Goal: Transaction & Acquisition: Obtain resource

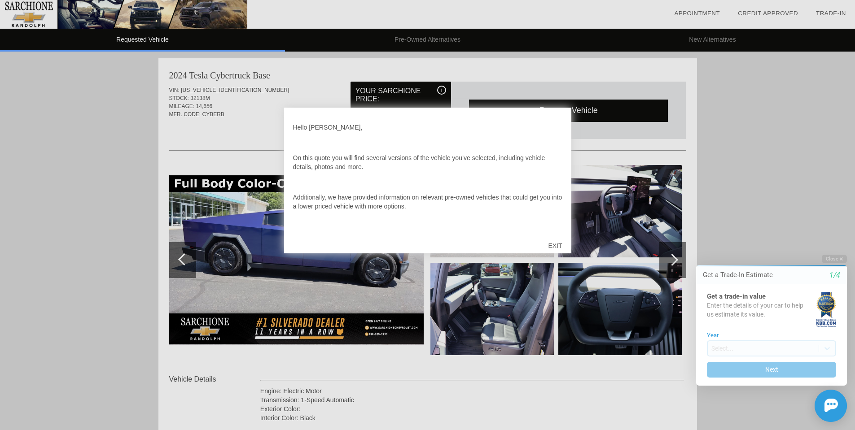
drag, startPoint x: 555, startPoint y: 243, endPoint x: 450, endPoint y: 166, distance: 129.7
click at [450, 166] on div "Hello [PERSON_NAME], On this quote you will find several versions of the vehicl…" at bounding box center [427, 181] width 287 height 146
click at [456, 174] on div "Hello [PERSON_NAME], On this quote you will find several versions of the vehicl…" at bounding box center [427, 175] width 269 height 117
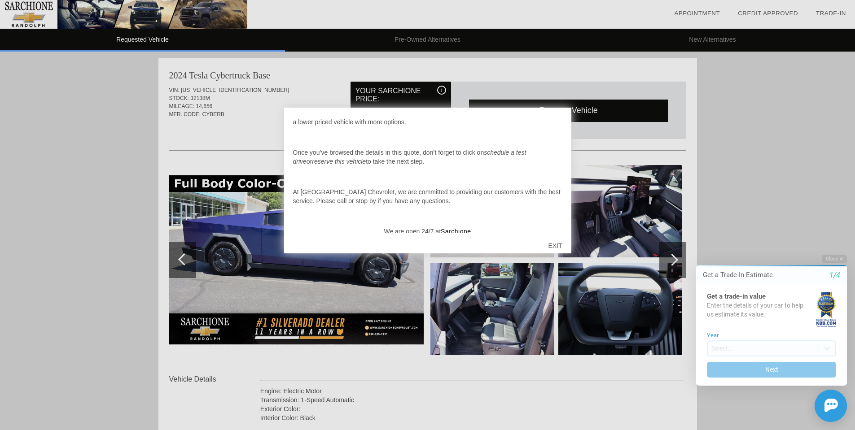
scroll to position [93, 0]
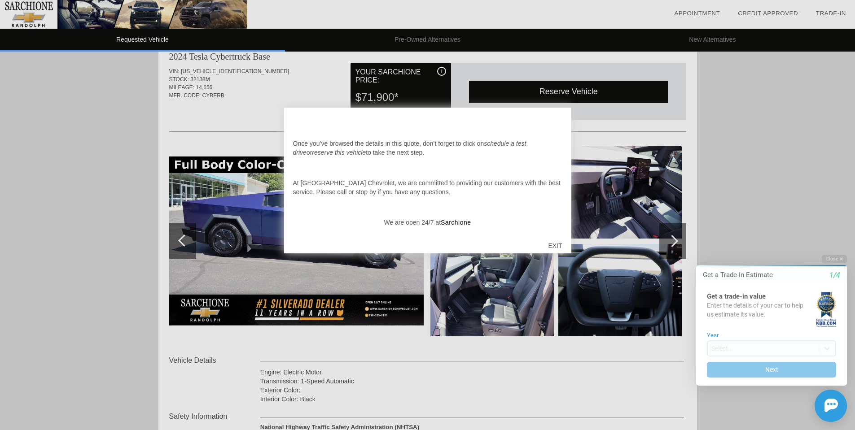
click at [548, 244] on div "EXIT" at bounding box center [555, 245] width 32 height 27
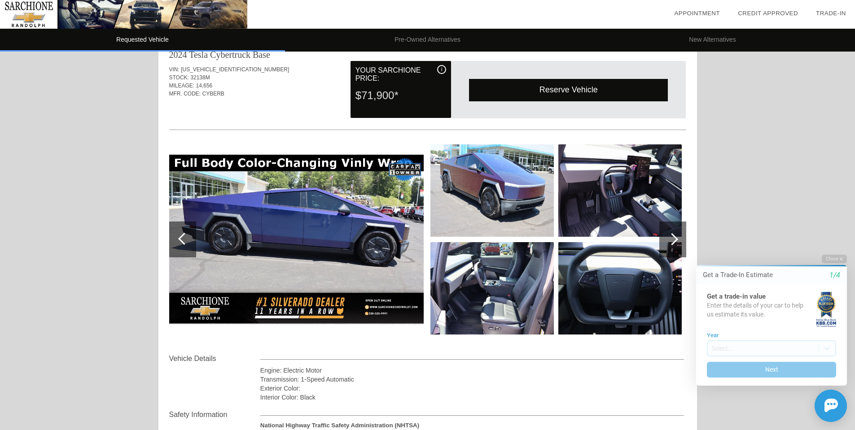
scroll to position [0, 0]
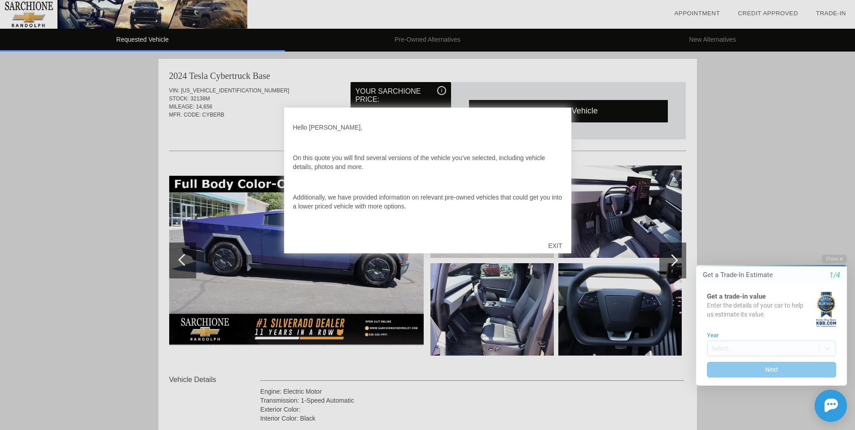
click at [554, 246] on div "EXIT" at bounding box center [555, 245] width 32 height 27
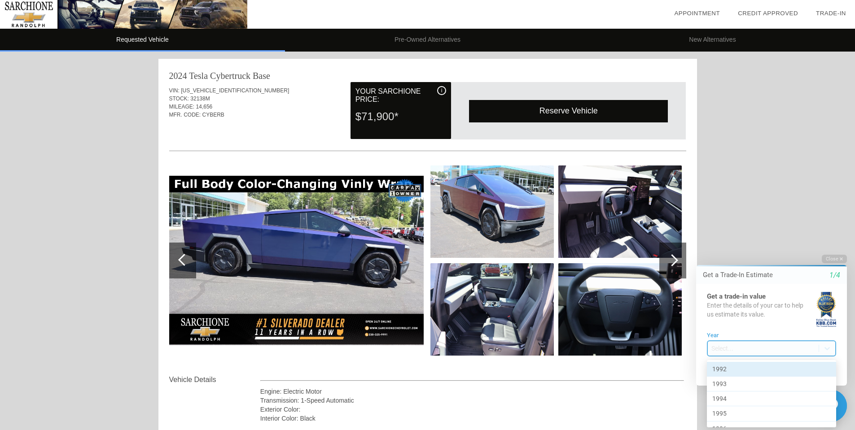
click at [762, 247] on body "Welcome! Get a Trade-In Estimate 1/4 Get a trade-in value Enter the details of …" at bounding box center [766, 247] width 178 height 0
click at [736, 346] on div at bounding box center [766, 339] width 178 height 184
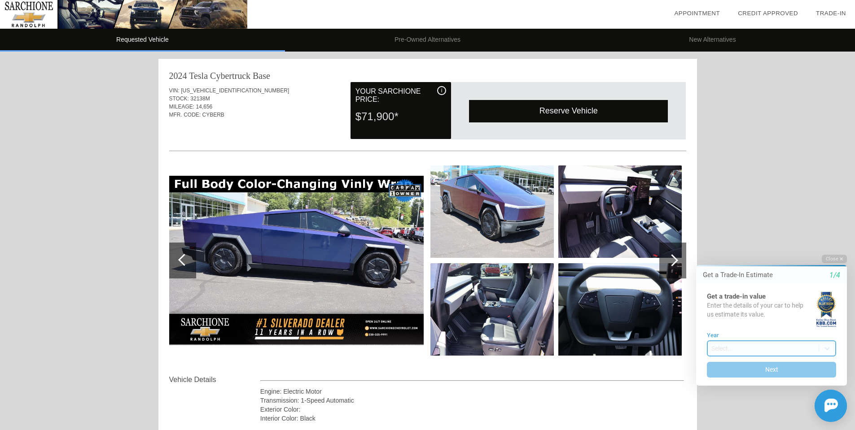
click at [753, 247] on body "Welcome! Get a Trade-In Estimate 1/4 Get a trade-in value Enter the details of …" at bounding box center [766, 247] width 178 height 0
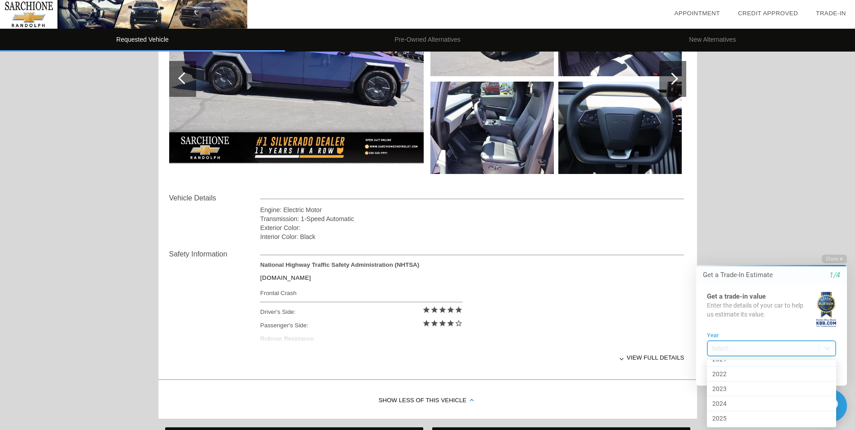
scroll to position [432, 0]
click at [734, 384] on div "2022" at bounding box center [771, 383] width 129 height 15
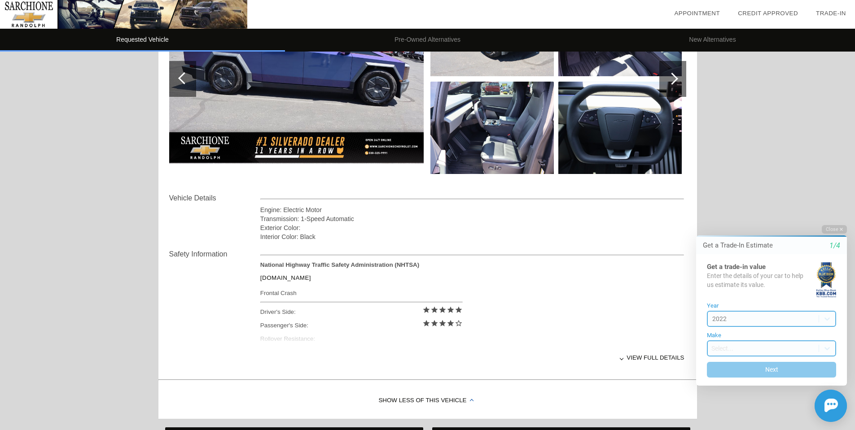
click at [747, 217] on body "Welcome! Get a Trade-In Estimate 1/4 Get a trade-in value Enter the details of …" at bounding box center [766, 217] width 178 height 0
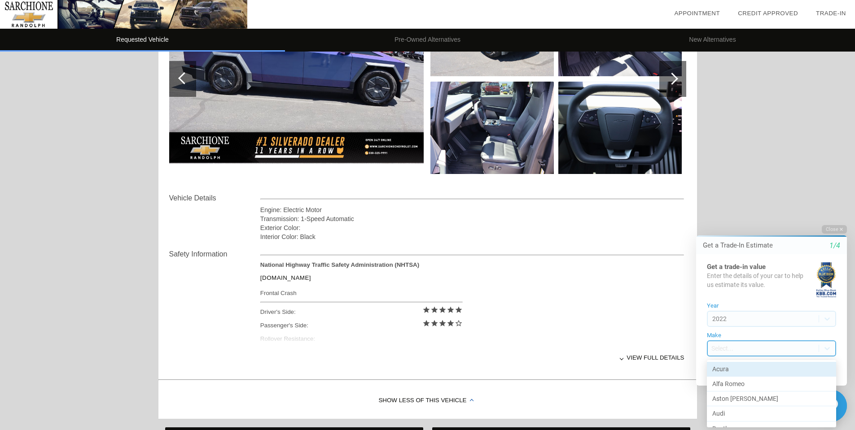
click at [747, 346] on div at bounding box center [766, 323] width 178 height 213
click at [743, 217] on body "Welcome! Get a Trade-In Estimate 1/4 Get a trade-in value Enter the details of …" at bounding box center [766, 217] width 178 height 0
click at [732, 382] on div "Rivian" at bounding box center [771, 382] width 129 height 15
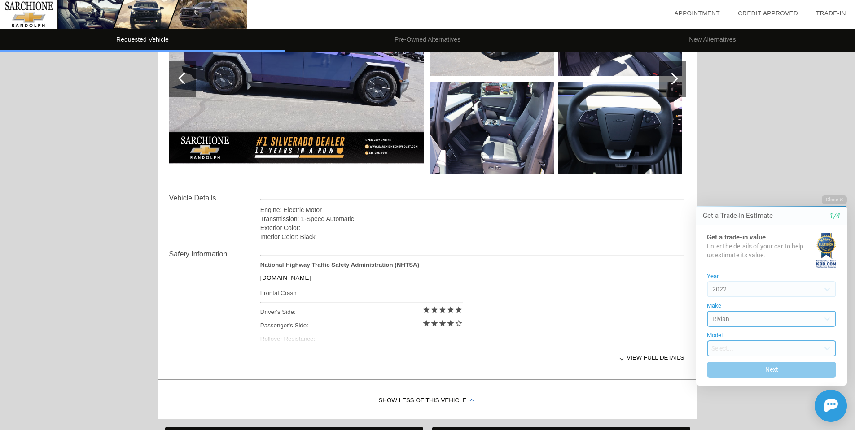
click at [737, 186] on body "Welcome! Get a Trade-In Estimate 1/4 Get a trade-in value Enter the details of …" at bounding box center [766, 186] width 178 height 0
click at [729, 380] on div "R1T" at bounding box center [771, 384] width 129 height 14
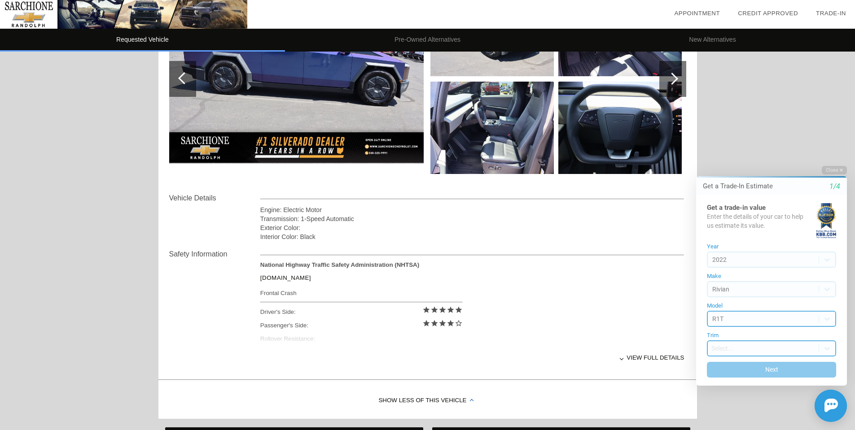
click at [741, 158] on body "Welcome! Get a Trade-In Estimate 1/4 Get a trade-in value Enter the details of …" at bounding box center [766, 158] width 178 height 0
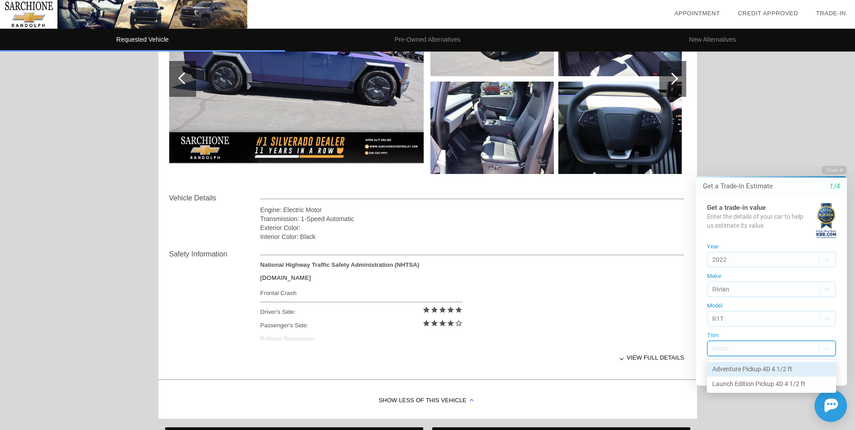
click at [739, 369] on div "Adventure Pickup 4D 4 1/2 ft" at bounding box center [771, 369] width 129 height 15
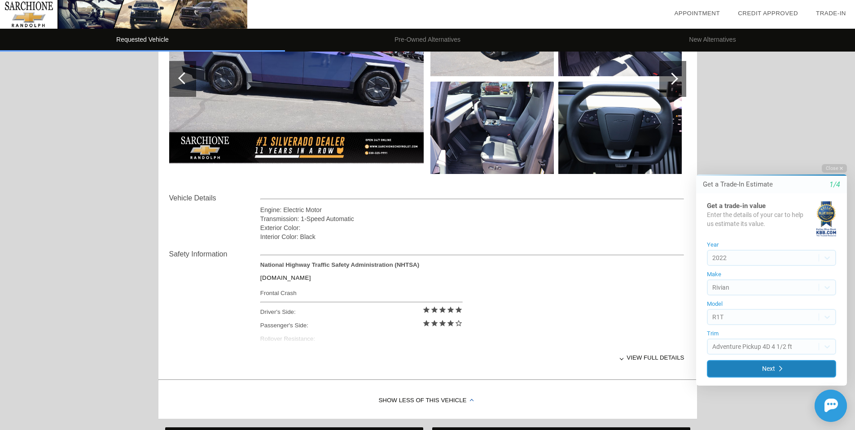
click at [739, 369] on button "Next" at bounding box center [771, 369] width 129 height 18
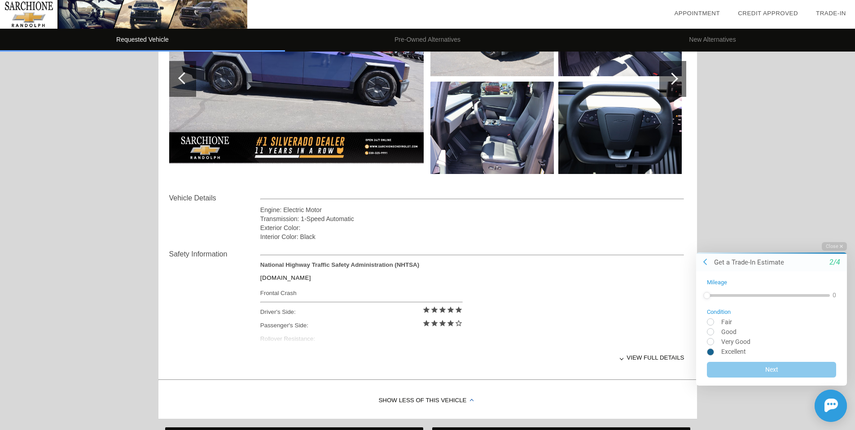
click at [712, 351] on input "radio" at bounding box center [771, 351] width 129 height 7
radio input "true"
drag, startPoint x: 709, startPoint y: 293, endPoint x: 736, endPoint y: 296, distance: 26.7
click at [736, 296] on div at bounding box center [735, 295] width 7 height 7
click at [765, 365] on button "Next" at bounding box center [771, 369] width 129 height 18
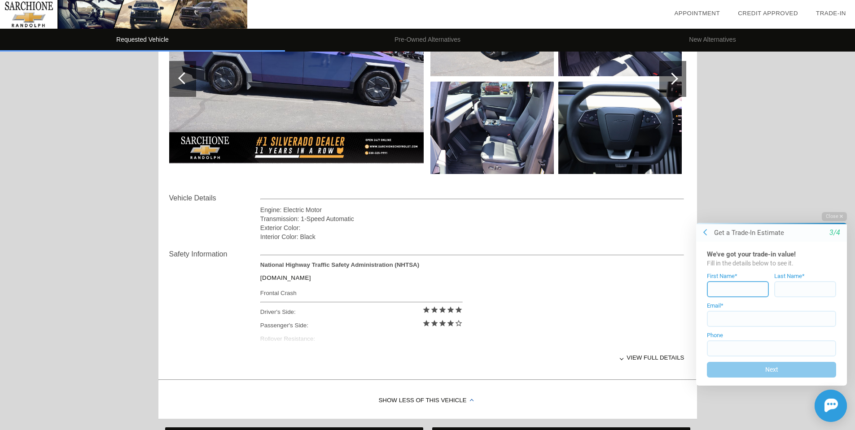
click at [738, 294] on input at bounding box center [738, 289] width 62 height 16
type input "David"
type input "Criswell"
type input "david@davemanut.com"
type input "(615) 364-5655"
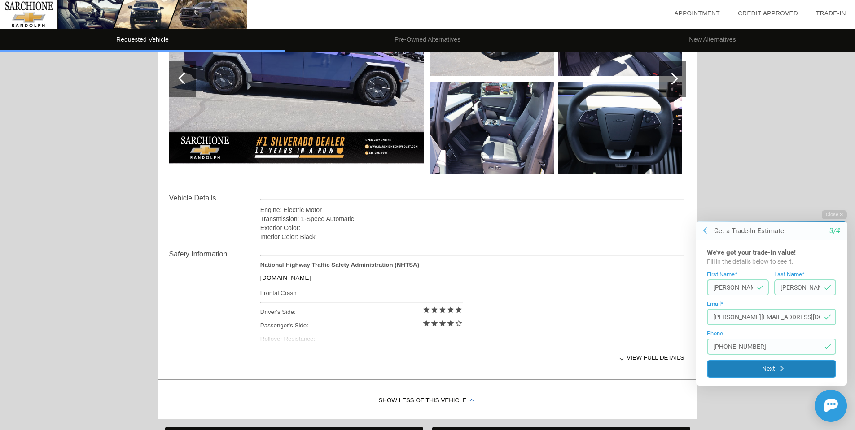
click at [758, 371] on button "Next" at bounding box center [771, 369] width 129 height 18
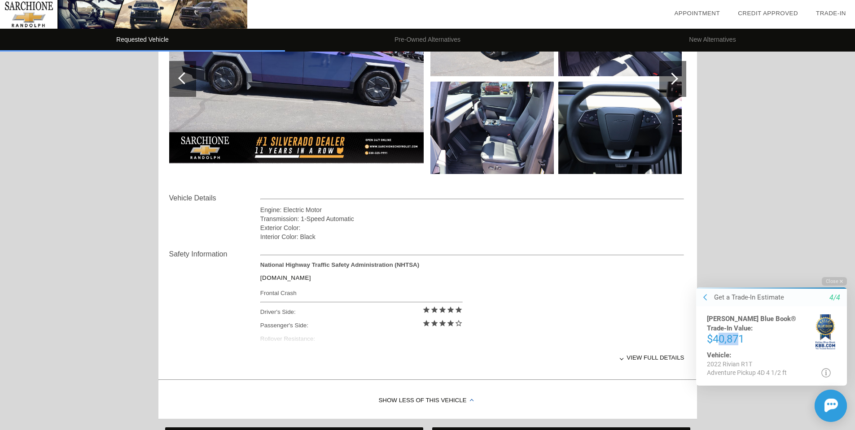
drag, startPoint x: 717, startPoint y: 329, endPoint x: 739, endPoint y: 327, distance: 21.6
click at [739, 333] on div "$40,871" at bounding box center [761, 339] width 109 height 12
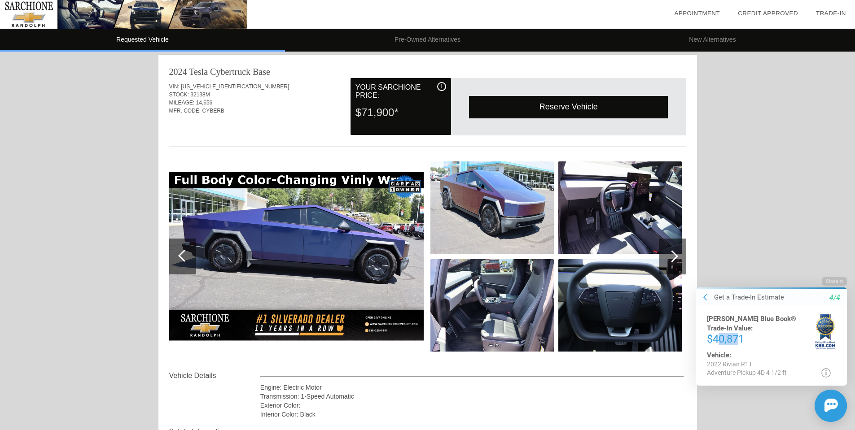
scroll to position [0, 0]
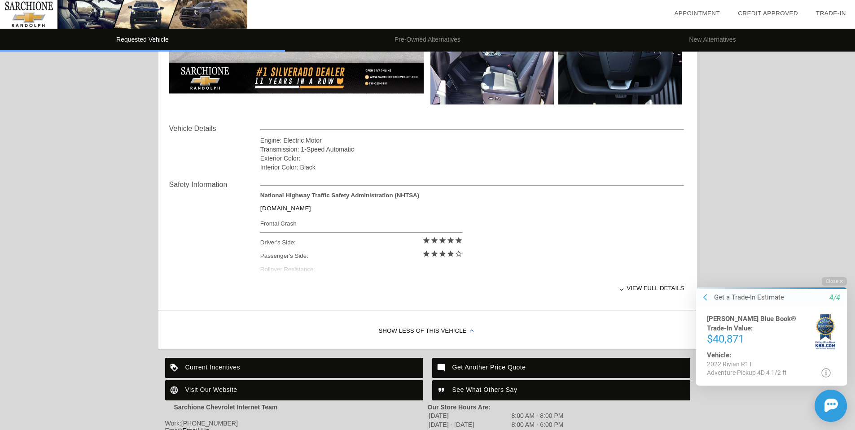
click at [759, 303] on div "Get a Trade-In Estimate 4/4" at bounding box center [771, 298] width 151 height 18
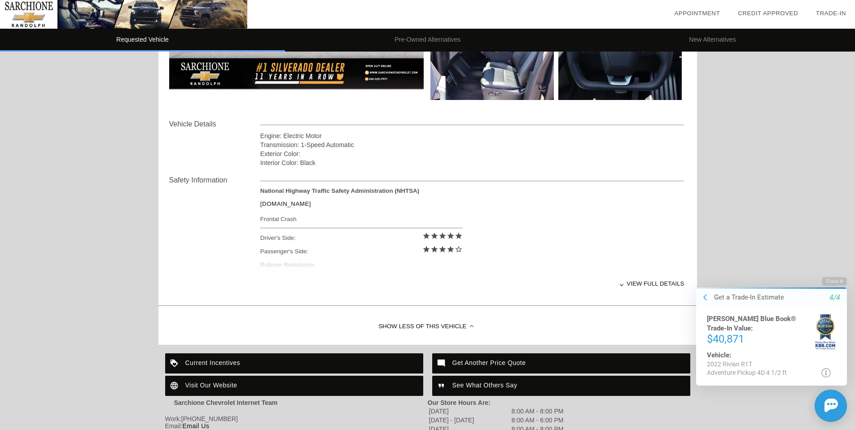
click at [752, 297] on div "Get a Trade-In Estimate" at bounding box center [749, 297] width 70 height 9
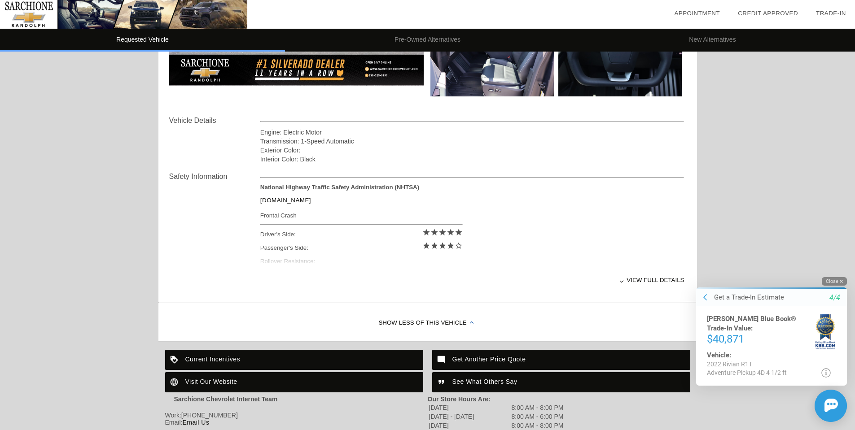
click at [833, 281] on button "Close" at bounding box center [834, 281] width 25 height 9
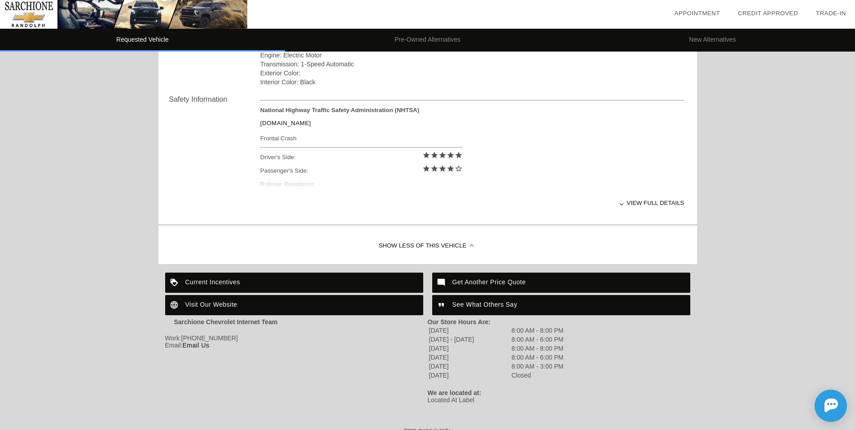
scroll to position [337, 0]
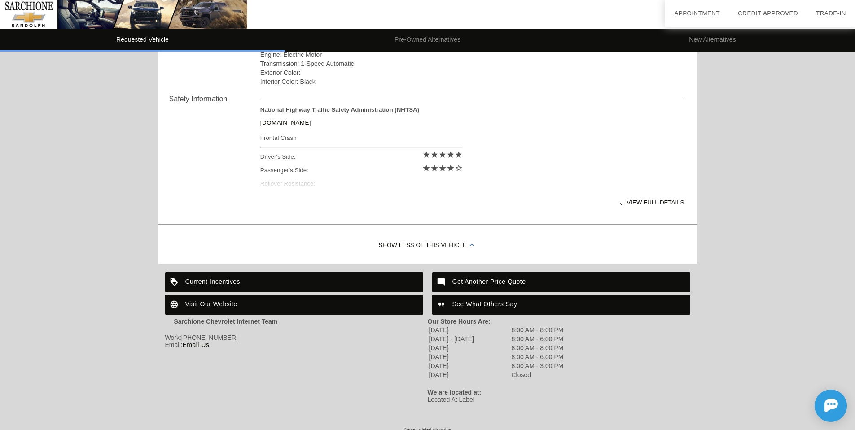
click at [196, 344] on link "Email Us" at bounding box center [195, 345] width 27 height 7
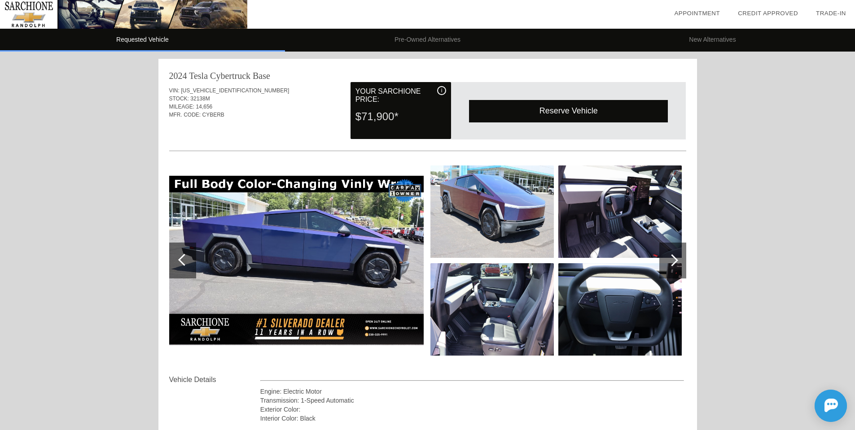
scroll to position [314, 0]
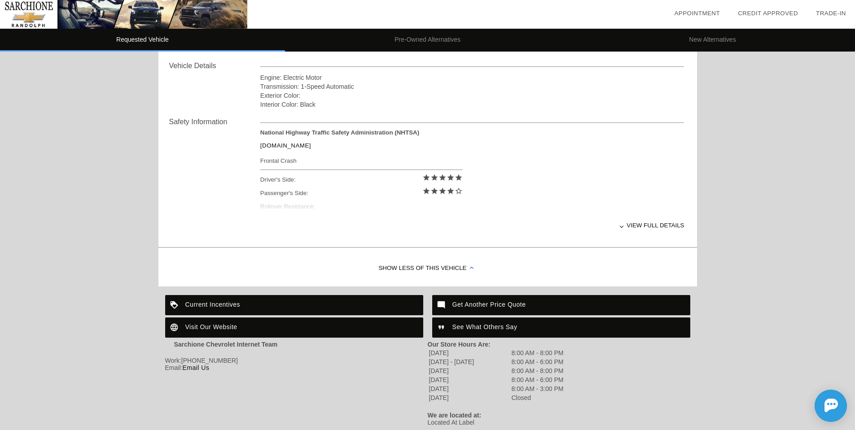
click at [474, 306] on div "Get Another Price Quote" at bounding box center [561, 305] width 258 height 20
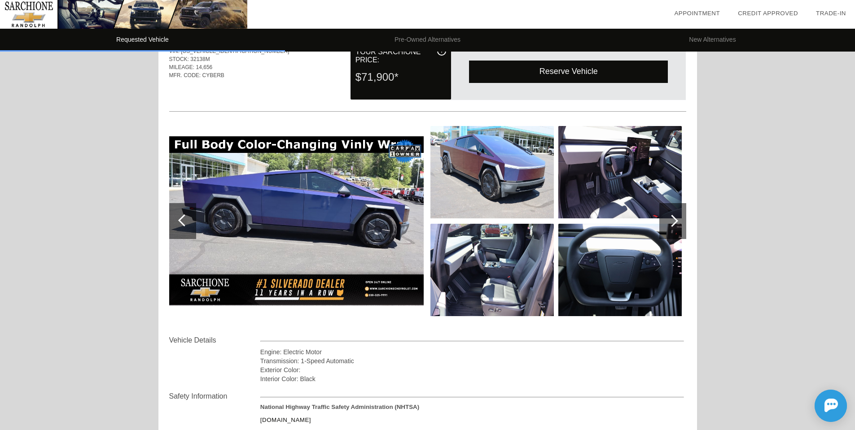
scroll to position [0, 0]
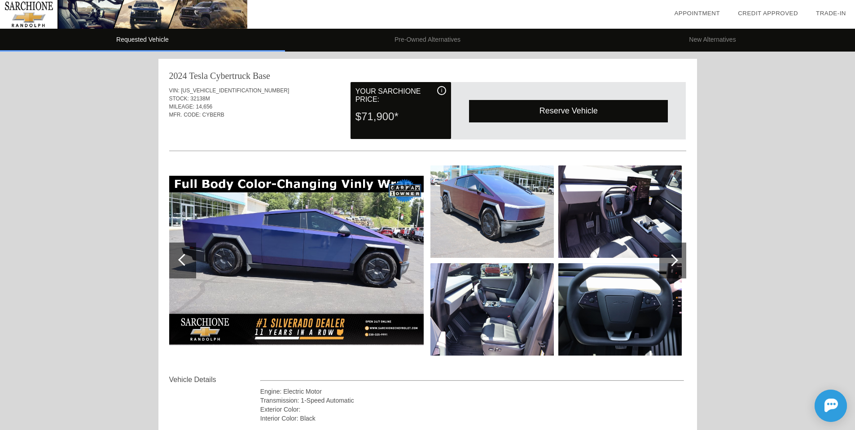
click at [211, 69] on div "2024 Tesla Cybertruck Base VIN: 7G2CEHED4RA028434 STOCK: 32138M MILEAGE: 14,656…" at bounding box center [427, 309] width 539 height 500
click at [209, 80] on div "2024 Tesla Cybertruck" at bounding box center [210, 76] width 82 height 13
click at [205, 85] on div "VIN: 7G2CEHED4RA028434 STOCK: 32138M MILEAGE: 14,656 MFR. CODE: CYBERB" at bounding box center [427, 103] width 517 height 42
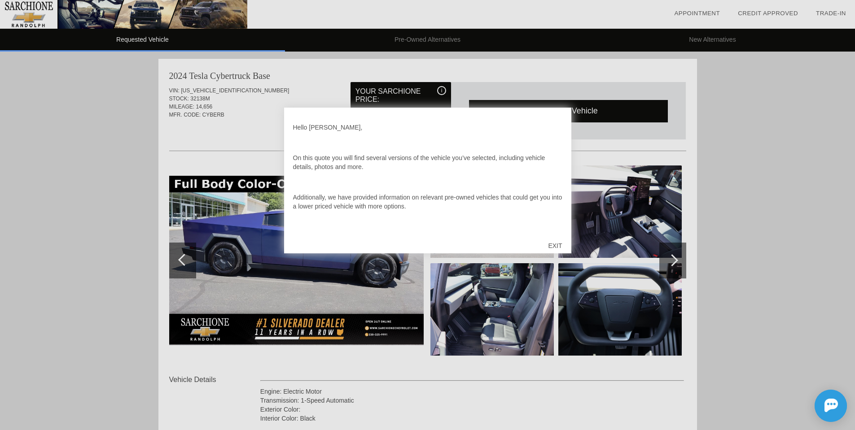
click at [548, 247] on div "EXIT" at bounding box center [555, 245] width 32 height 27
